Goal: Task Accomplishment & Management: Manage account settings

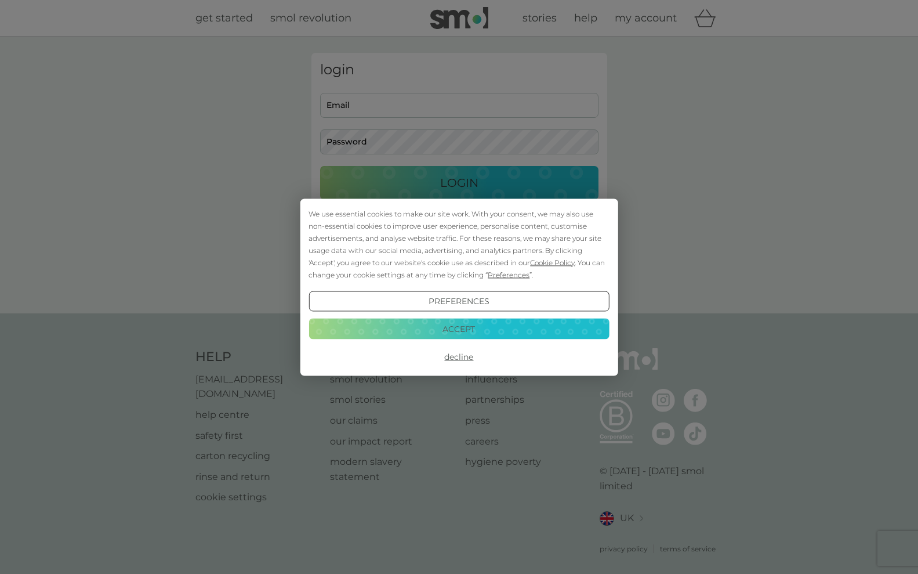
click at [464, 328] on button "Accept" at bounding box center [459, 328] width 300 height 21
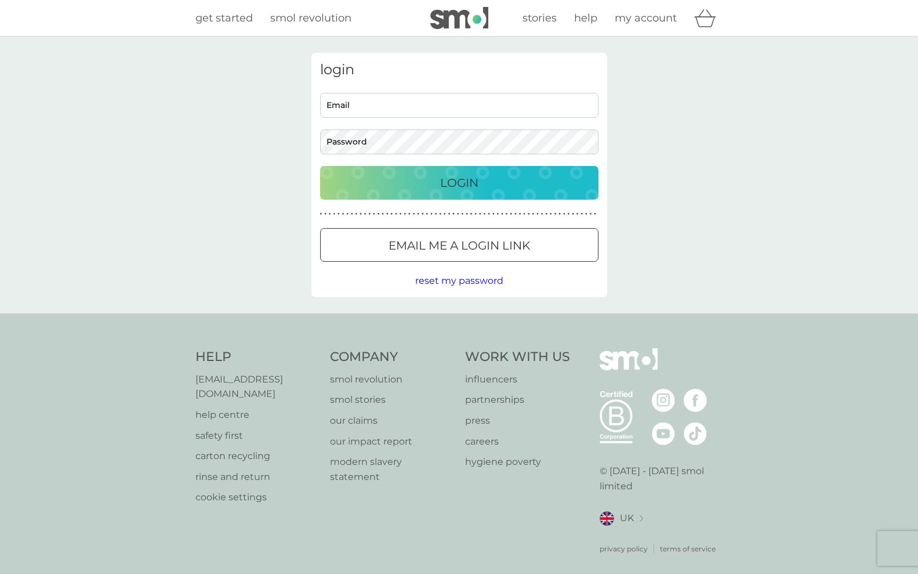
click at [350, 103] on input "Email" at bounding box center [459, 105] width 278 height 25
type input "vicsridingstallions@hotmail.com"
click at [459, 182] on button "Login" at bounding box center [459, 183] width 278 height 34
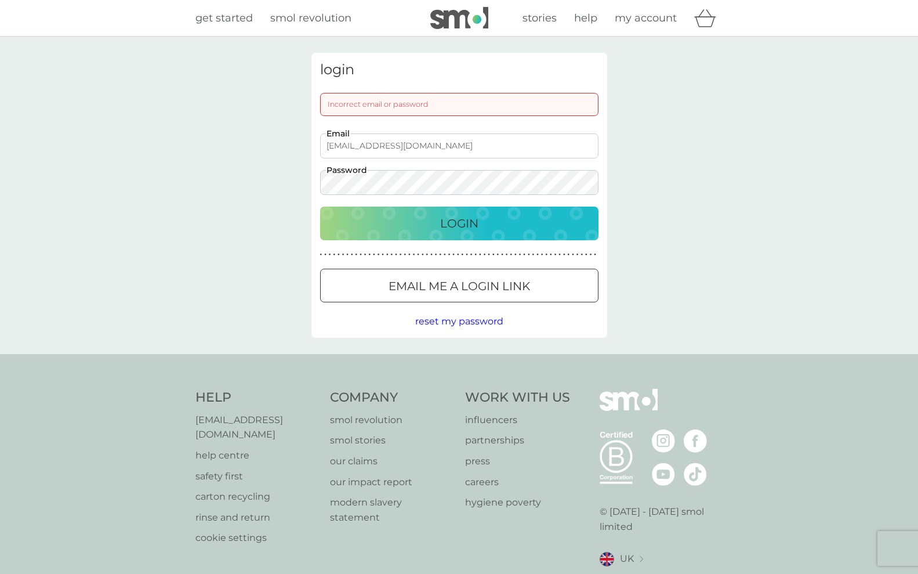
click at [459, 223] on button "Login" at bounding box center [459, 223] width 278 height 34
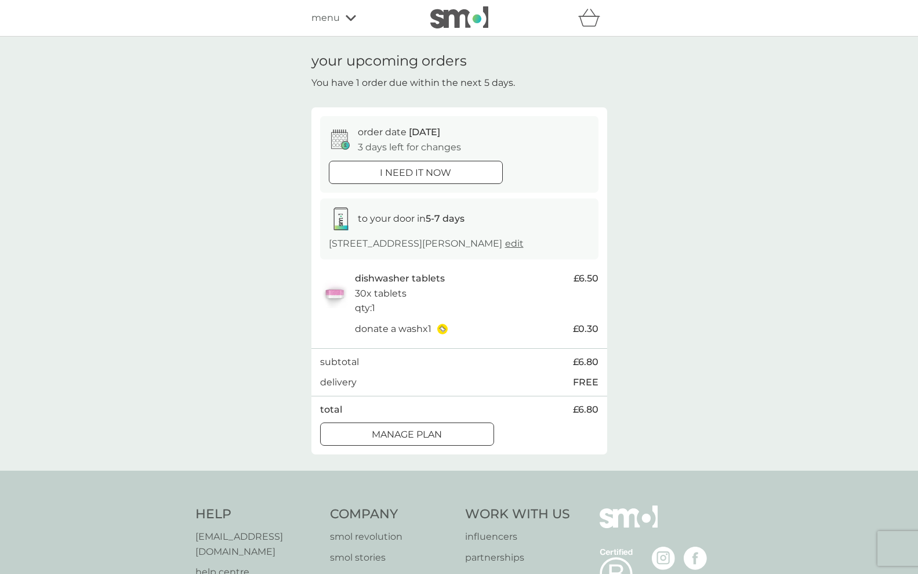
click at [463, 429] on div "Manage plan" at bounding box center [407, 434] width 173 height 15
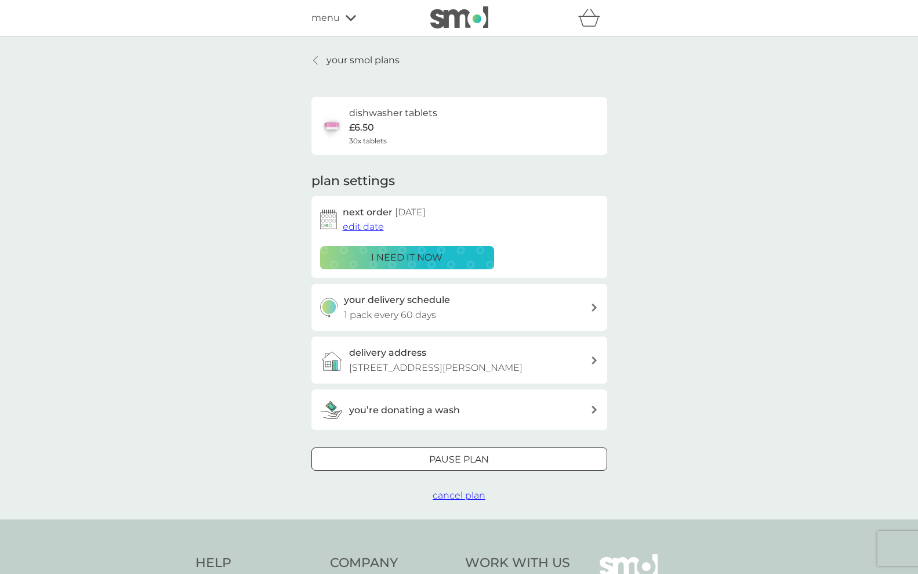
click at [365, 222] on span "edit date" at bounding box center [363, 226] width 41 height 11
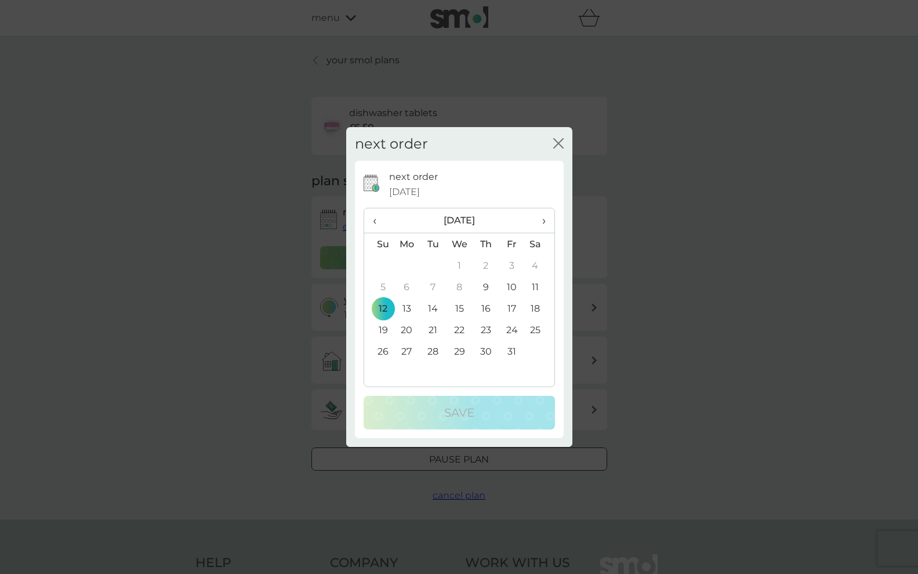
click at [546, 222] on th "›" at bounding box center [539, 220] width 29 height 25
click at [464, 303] on td "12" at bounding box center [459, 308] width 27 height 21
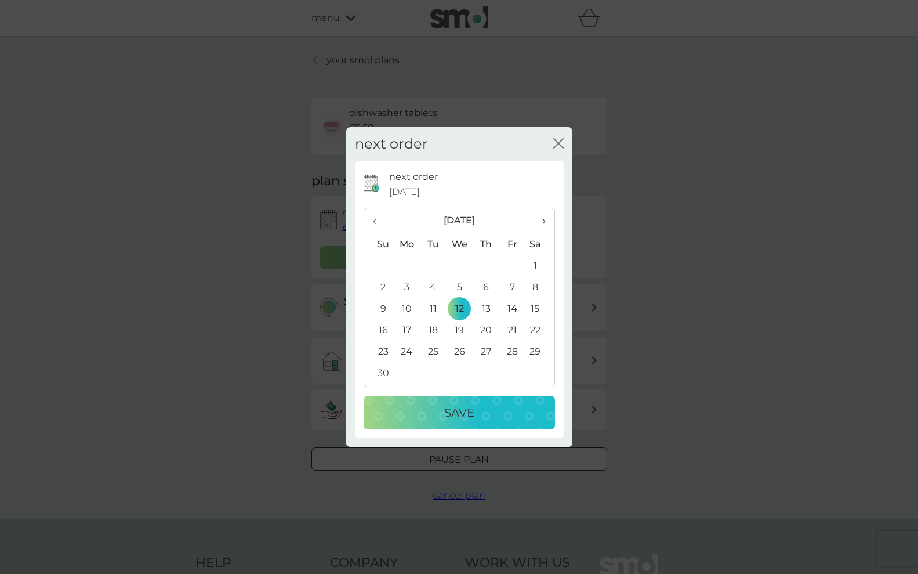
click at [459, 422] on button "Save" at bounding box center [459, 413] width 191 height 34
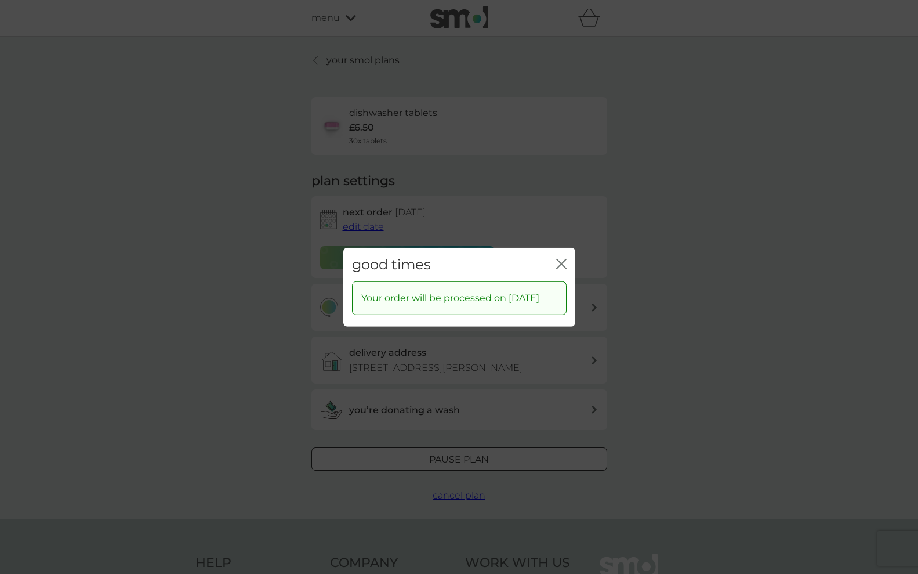
click at [565, 258] on icon "close" at bounding box center [561, 263] width 10 height 10
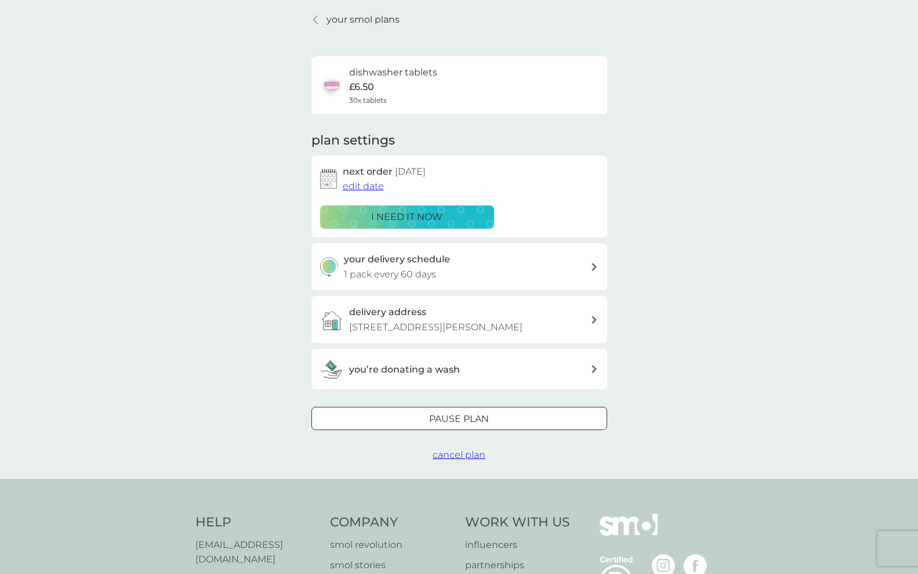
scroll to position [56, 0]
